Goal: Task Accomplishment & Management: Use online tool/utility

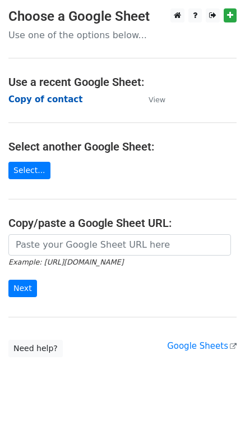
click at [47, 101] on strong "Copy of contact" at bounding box center [45, 99] width 74 height 10
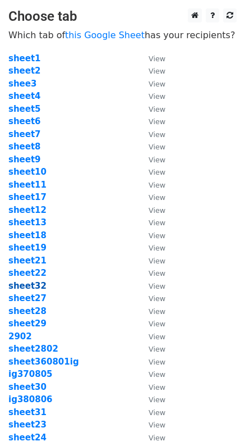
click at [33, 290] on strong "sheet32" at bounding box center [27, 286] width 38 height 10
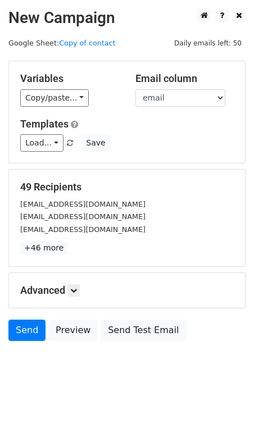
click at [67, 88] on div "Variables Copy/paste... {{email}} {{first name}}" at bounding box center [69, 89] width 115 height 34
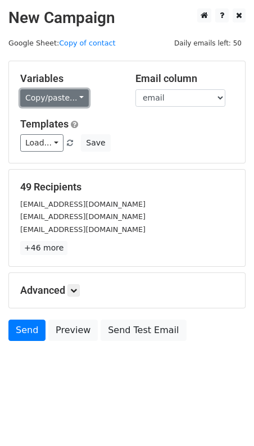
click at [74, 95] on link "Copy/paste..." at bounding box center [54, 97] width 68 height 17
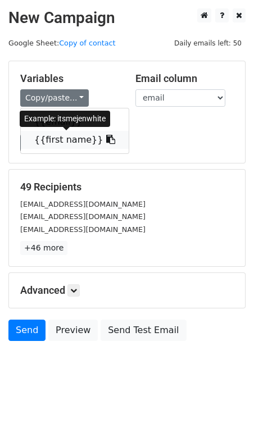
click at [90, 145] on link "{{first name}}" at bounding box center [75, 140] width 108 height 18
